Goal: Information Seeking & Learning: Learn about a topic

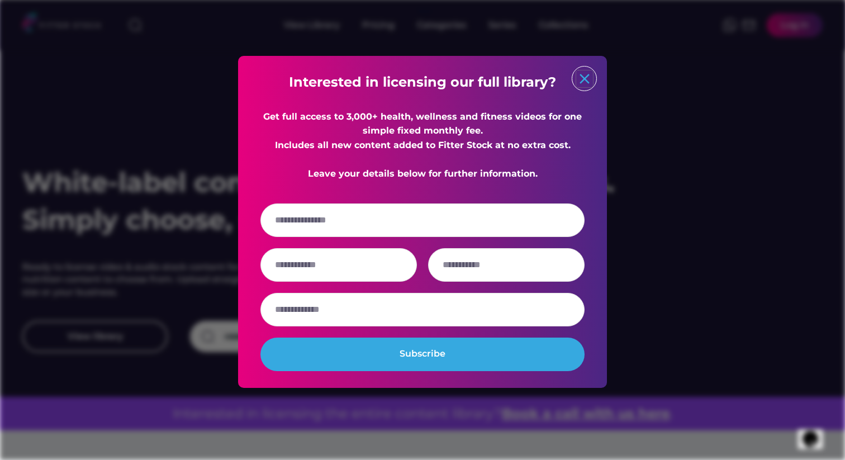
click at [580, 83] on text "close" at bounding box center [584, 78] width 17 height 17
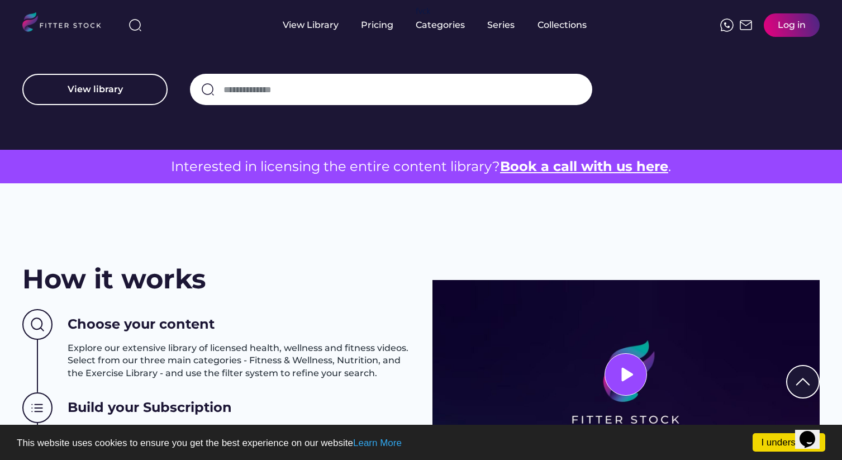
scroll to position [246, 0]
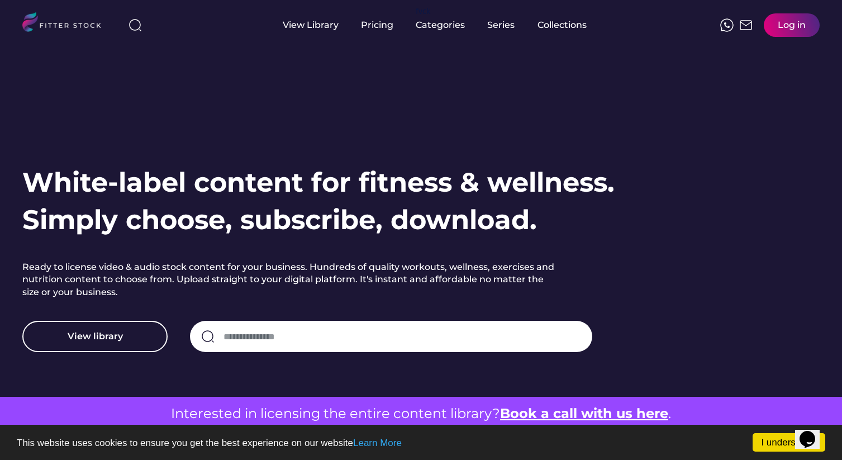
click at [264, 342] on input "input" at bounding box center [403, 336] width 358 height 23
type input "******"
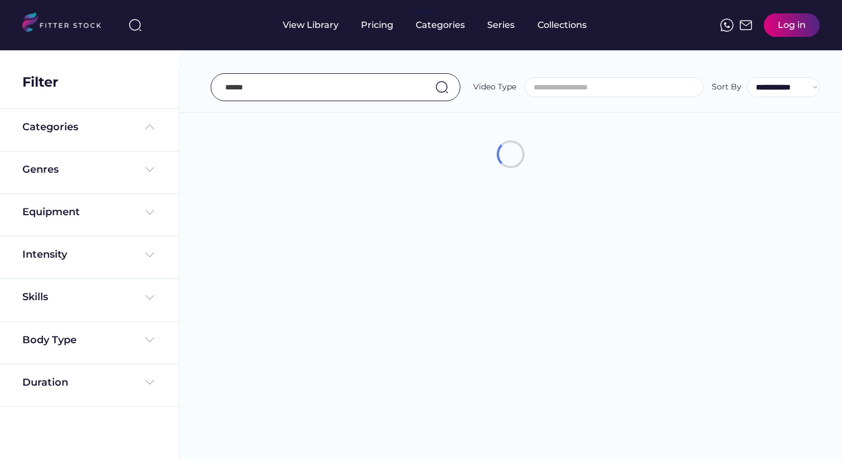
select select
select select "**********"
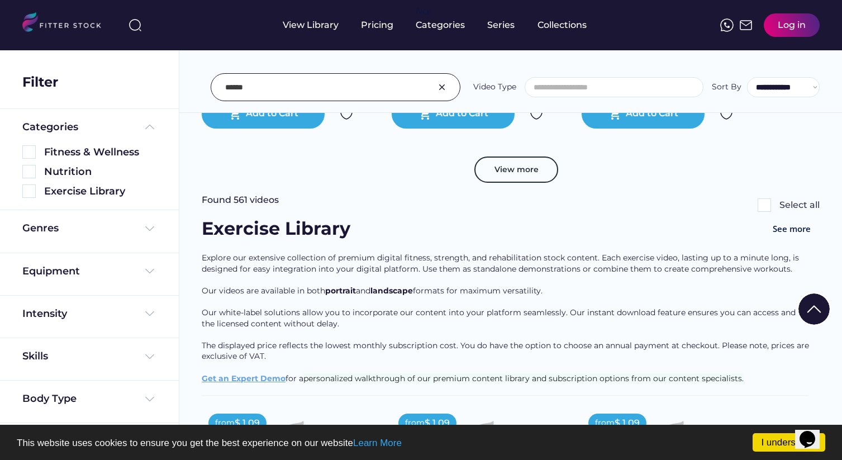
scroll to position [2165, 0]
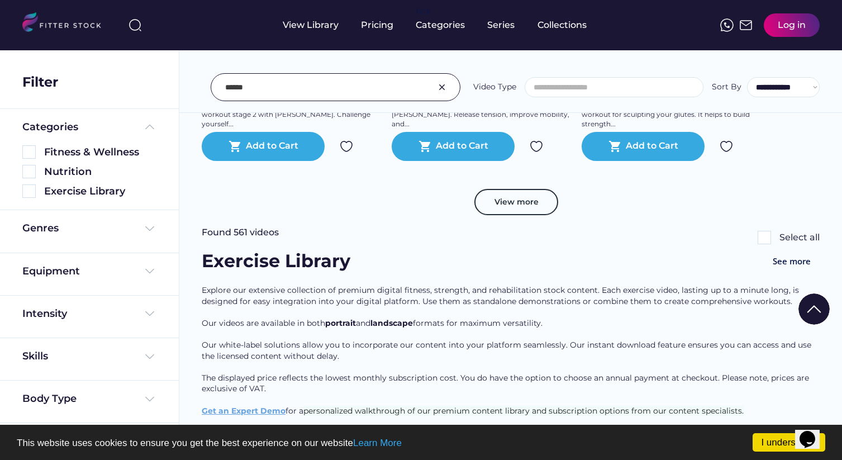
click at [516, 216] on button "View more" at bounding box center [517, 202] width 84 height 27
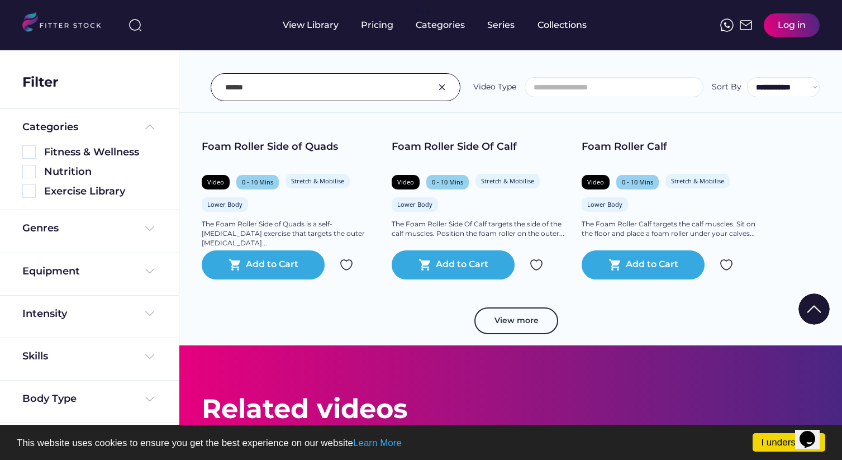
scroll to position [4476, 0]
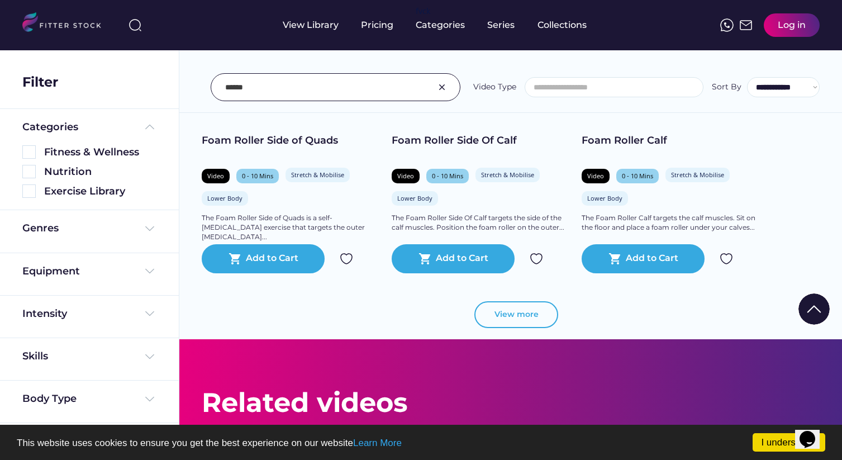
click at [523, 324] on button "View more" at bounding box center [517, 314] width 84 height 27
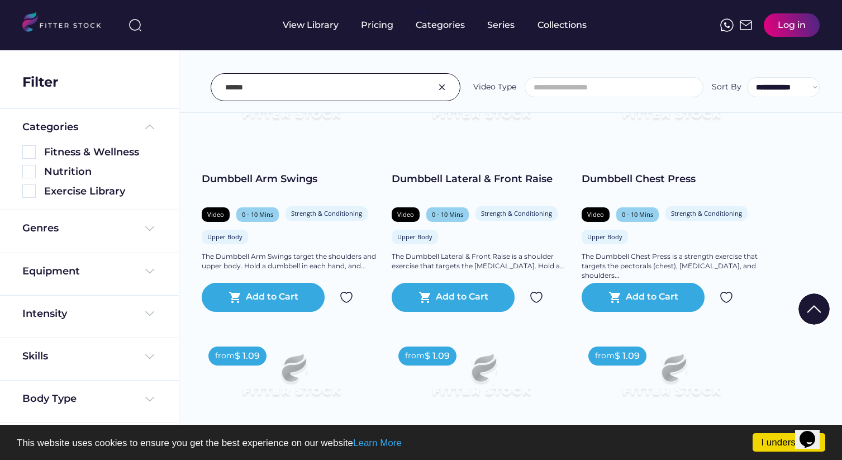
scroll to position [5849, 0]
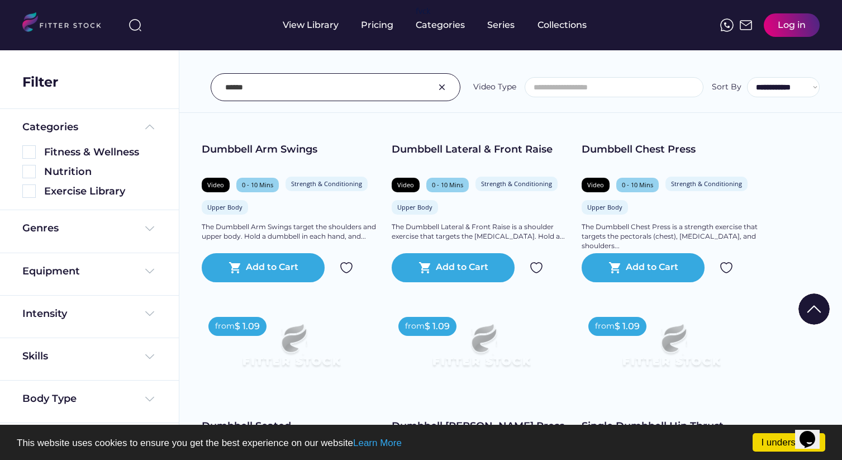
click at [168, 288] on div "Equipment" at bounding box center [89, 274] width 179 height 42
click at [131, 259] on div "Equipment" at bounding box center [89, 274] width 179 height 42
click at [59, 276] on div "Equipment" at bounding box center [51, 271] width 58 height 14
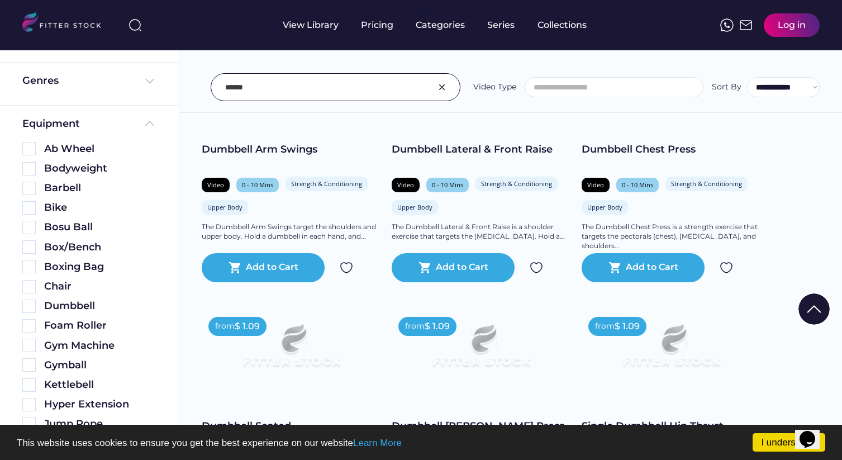
scroll to position [146, 0]
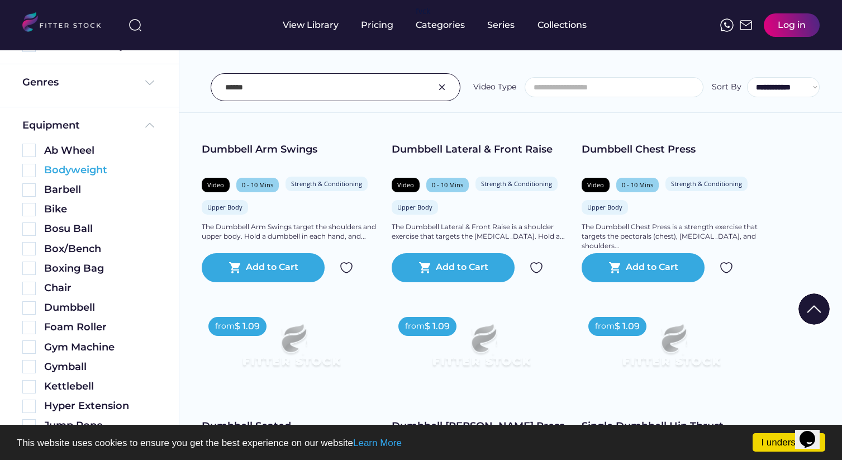
click at [32, 174] on img at bounding box center [28, 170] width 13 height 13
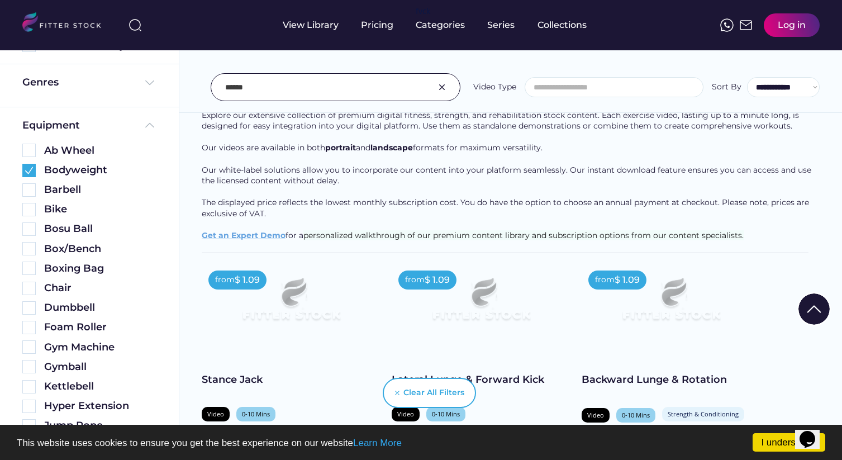
scroll to position [1526, 0]
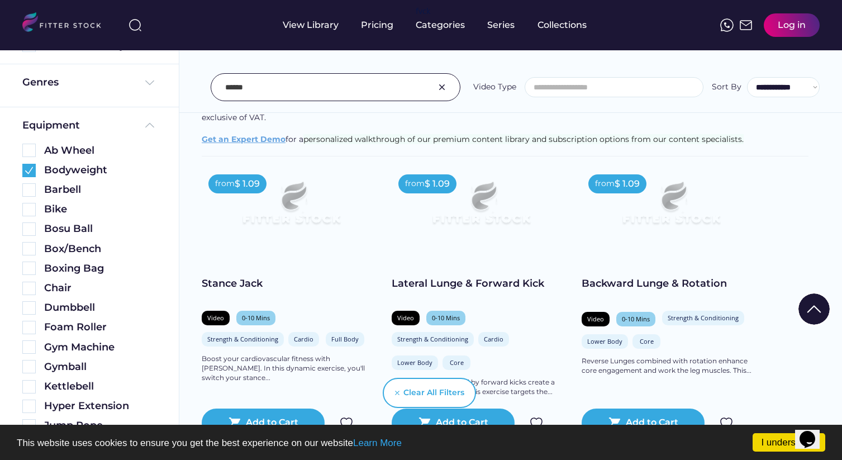
click at [300, 87] on input "input" at bounding box center [321, 86] width 193 height 23
type input "*"
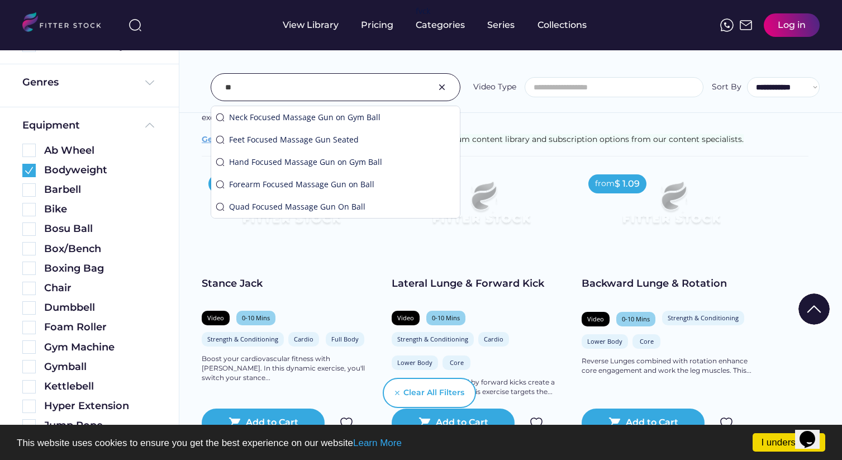
type input "*"
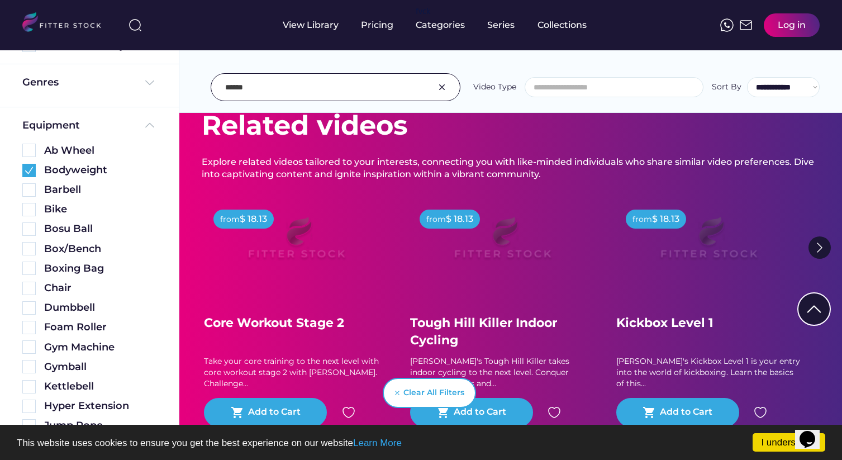
scroll to position [490, 0]
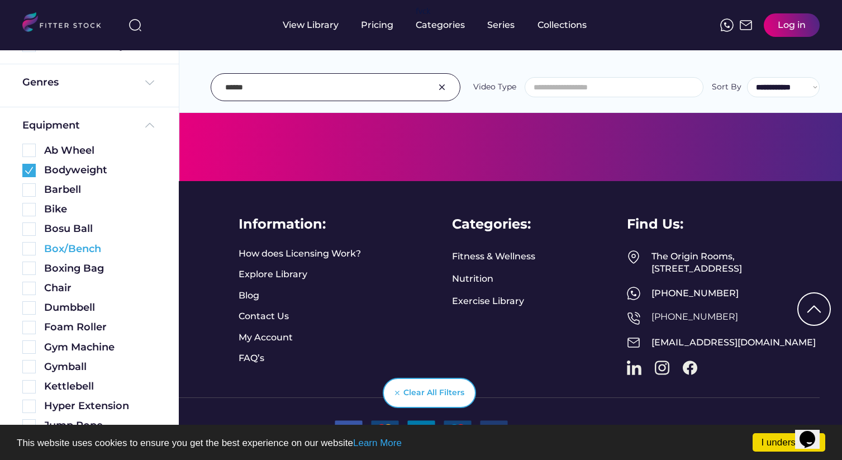
click at [28, 252] on img at bounding box center [28, 248] width 13 height 13
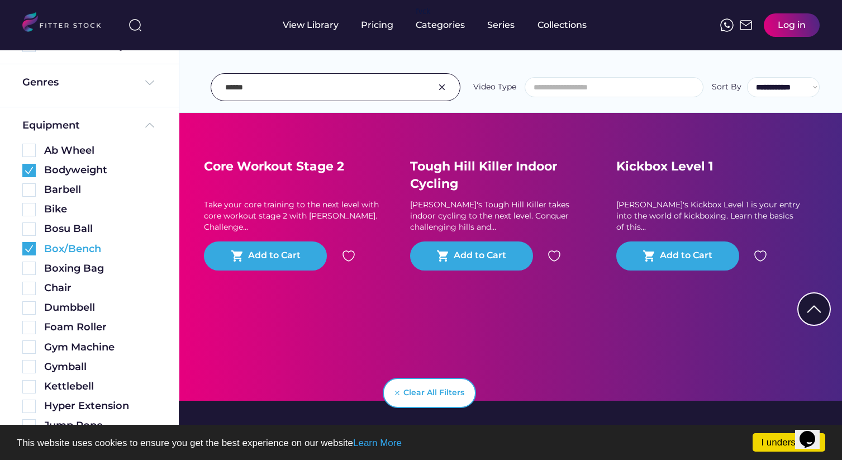
scroll to position [143, 0]
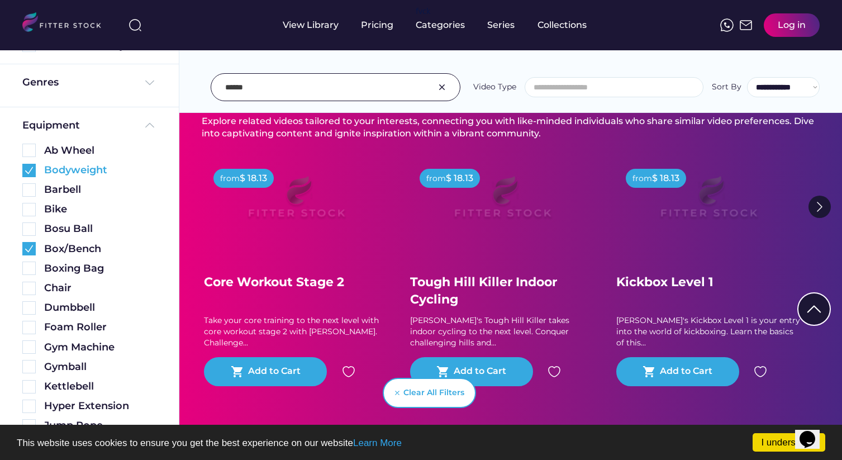
click at [31, 174] on img at bounding box center [28, 170] width 13 height 13
click at [347, 82] on input "input" at bounding box center [321, 86] width 193 height 23
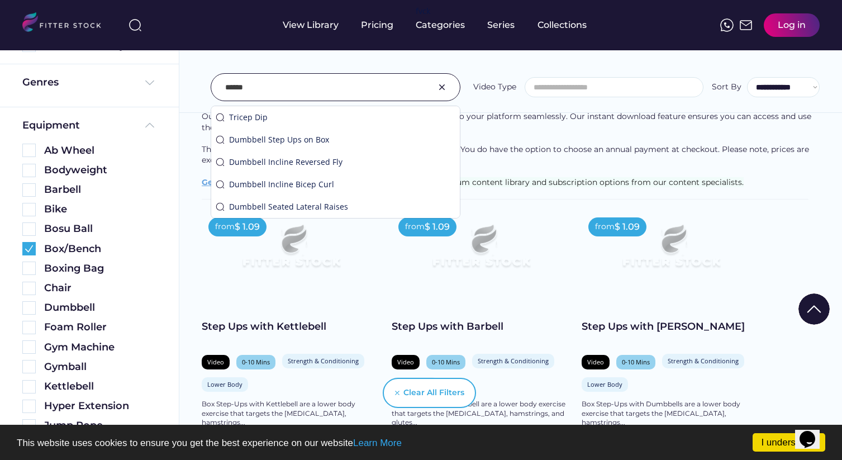
scroll to position [119, 0]
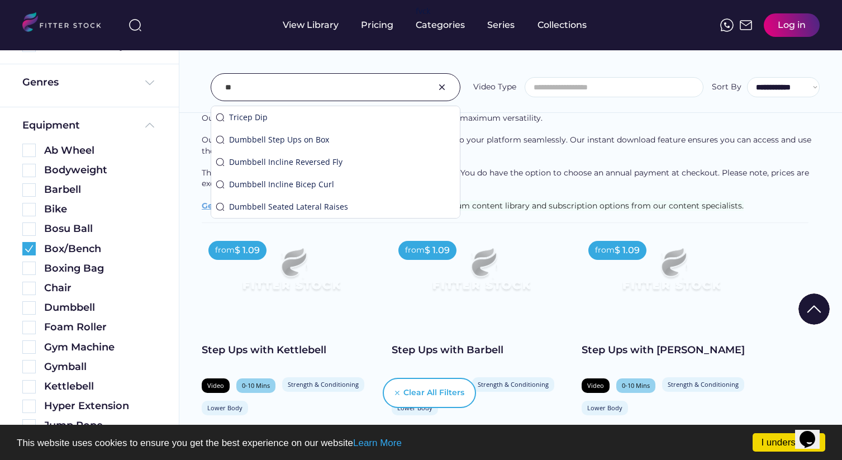
type input "*"
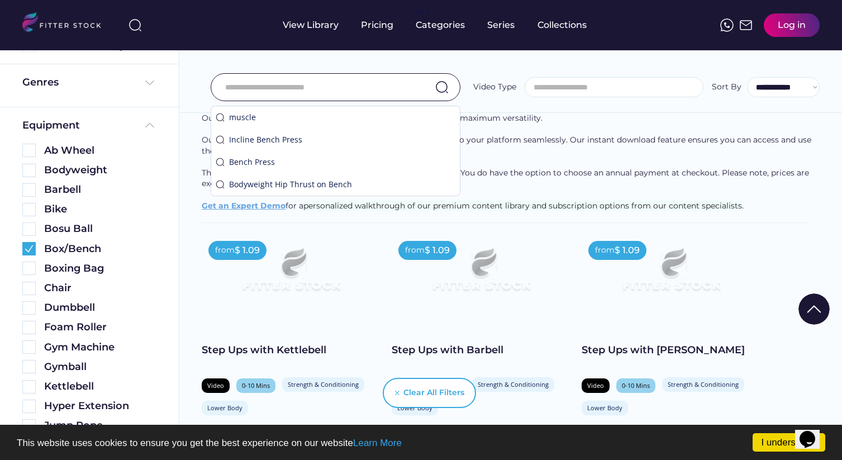
click at [638, 83] on input "search" at bounding box center [617, 87] width 178 height 8
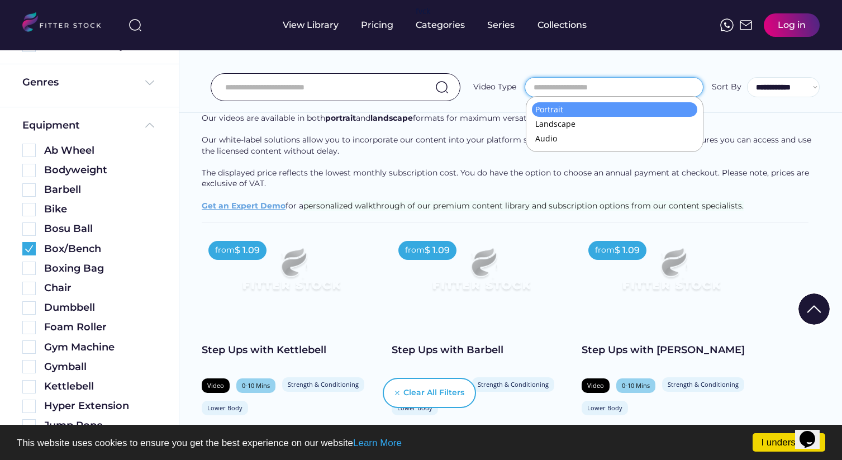
select select "**********"
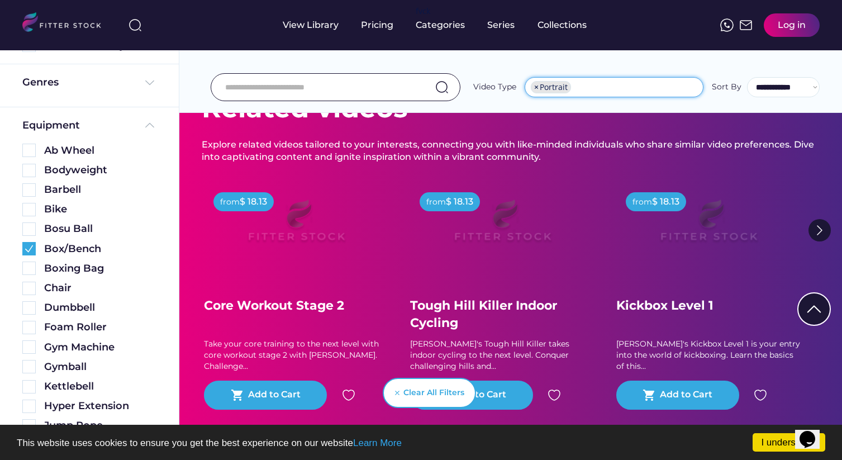
scroll to position [143, 0]
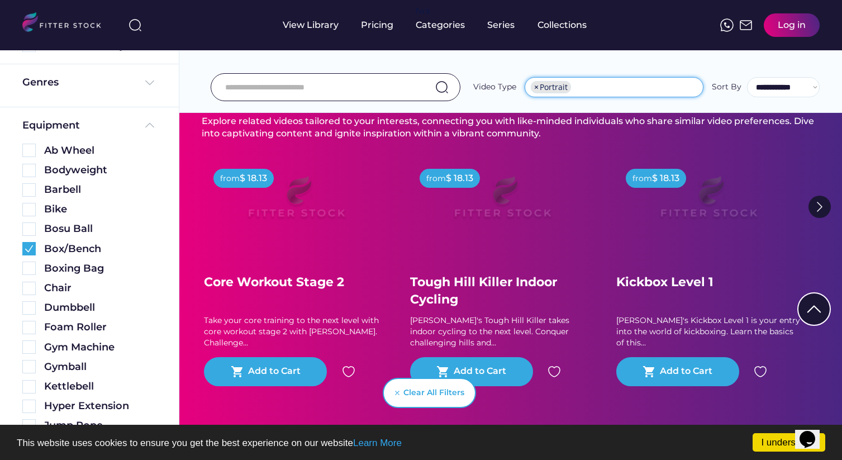
click at [587, 83] on ul "× Portrait" at bounding box center [615, 87] width 178 height 18
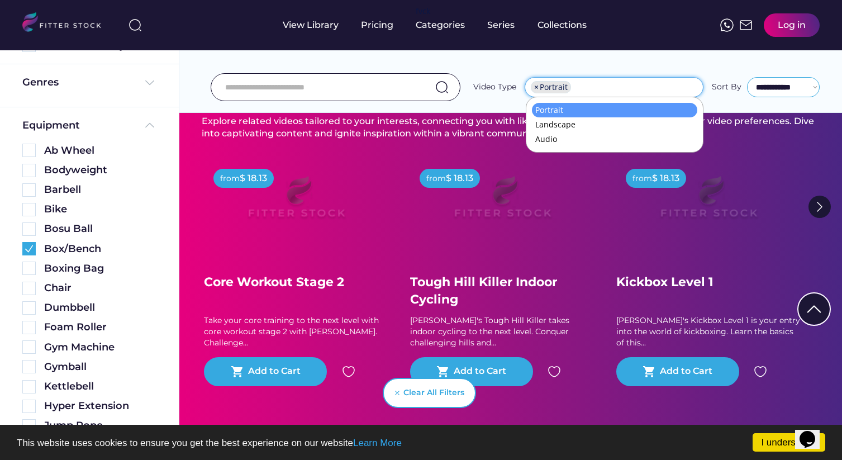
click at [785, 83] on select "**********" at bounding box center [783, 87] width 73 height 20
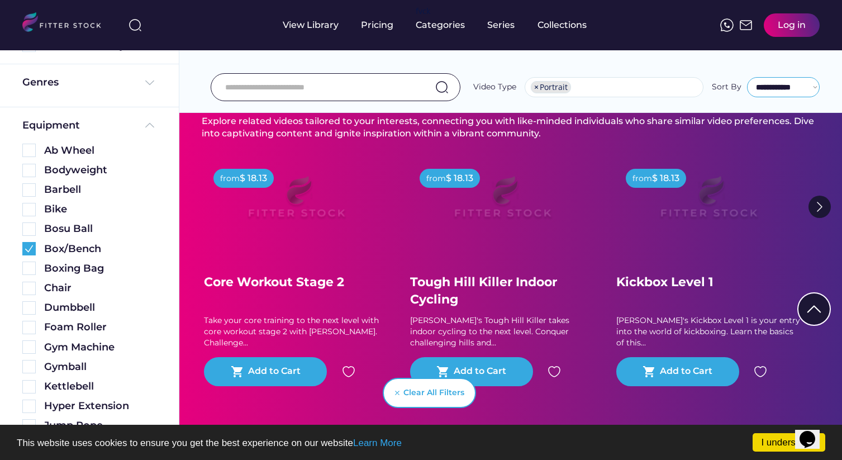
select select "**********"
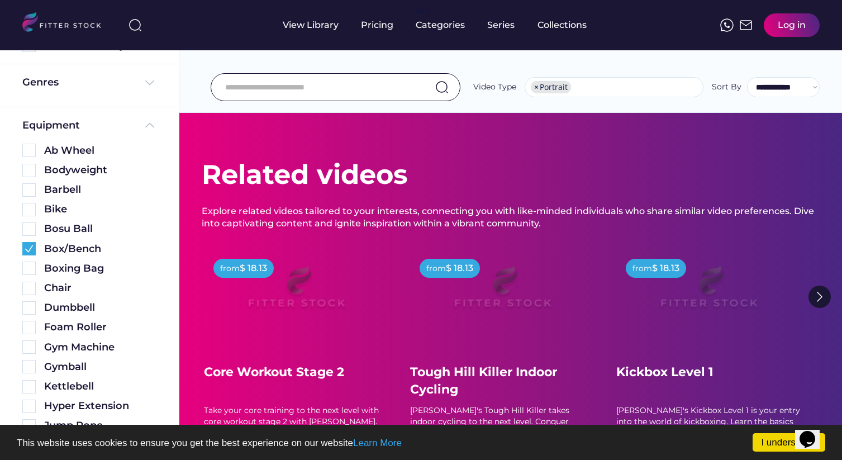
scroll to position [0, 0]
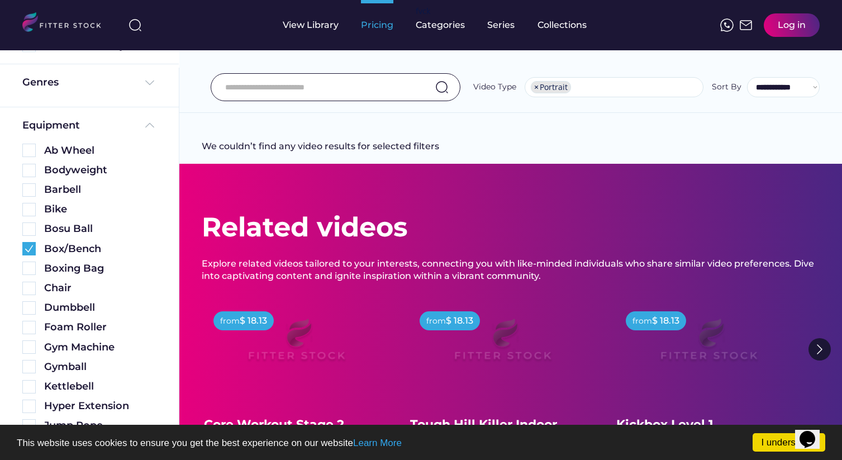
click at [382, 20] on div "Pricing" at bounding box center [377, 25] width 32 height 12
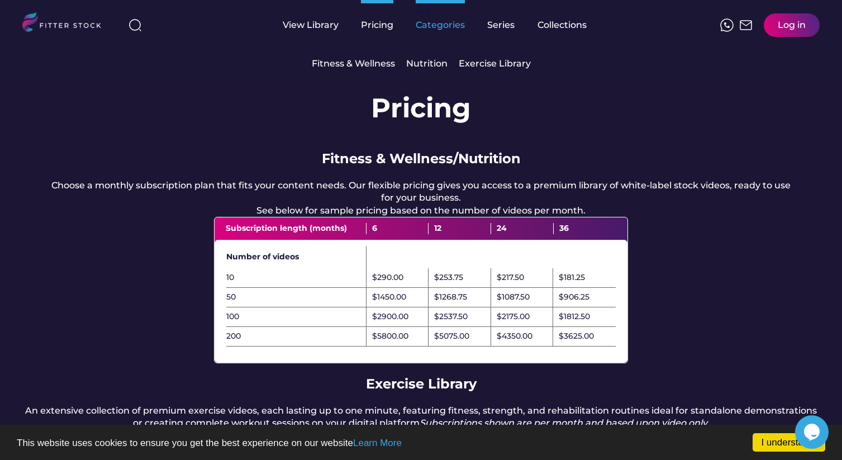
click at [445, 25] on div "Categories" at bounding box center [440, 25] width 49 height 12
click at [439, 31] on div "Categories" at bounding box center [440, 25] width 49 height 12
